Goal: Find specific page/section: Find specific page/section

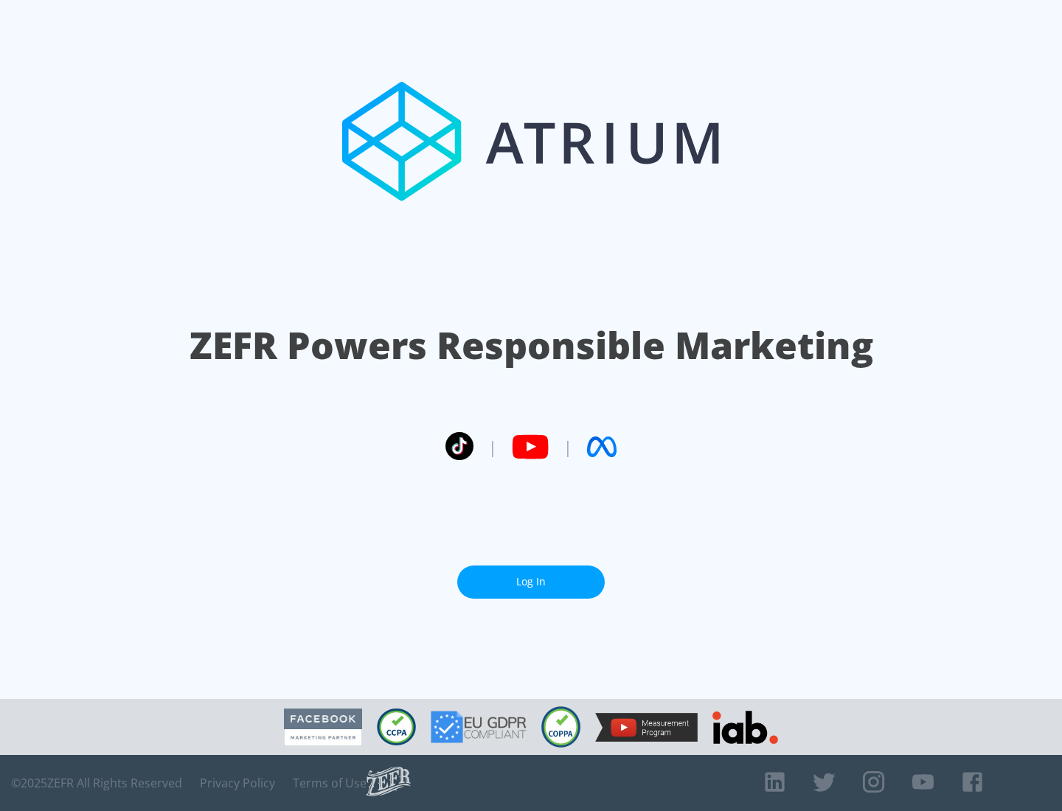
click at [531, 582] on link "Log In" at bounding box center [530, 581] width 147 height 33
